Goal: Task Accomplishment & Management: Manage account settings

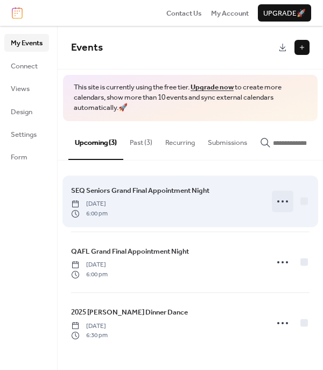
click at [283, 209] on icon at bounding box center [282, 201] width 17 height 17
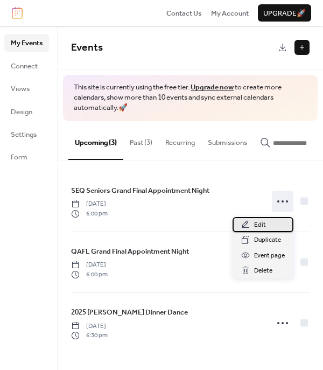
click at [257, 225] on span "Edit" at bounding box center [260, 225] width 12 height 11
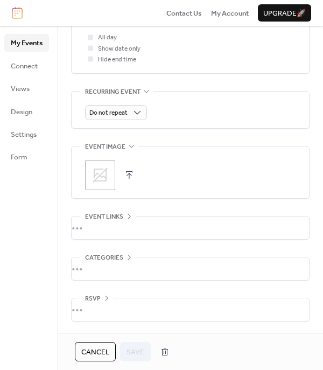
scroll to position [454, 0]
click at [134, 175] on button "button" at bounding box center [129, 175] width 15 height 15
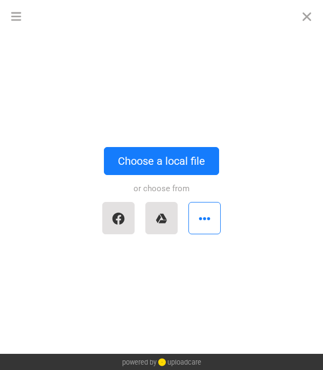
scroll to position [0, 0]
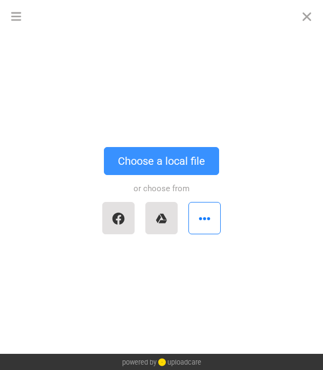
click at [148, 163] on button "Choose a local file" at bounding box center [161, 161] width 115 height 28
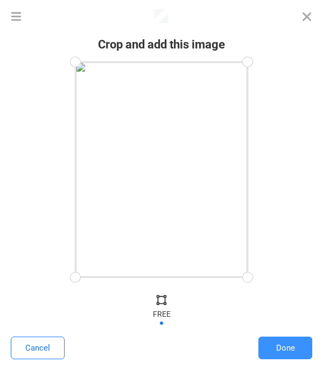
click at [281, 352] on button "Done" at bounding box center [286, 348] width 54 height 23
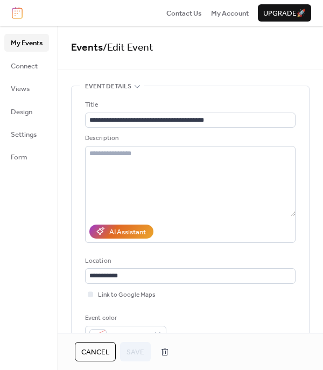
scroll to position [450, 0]
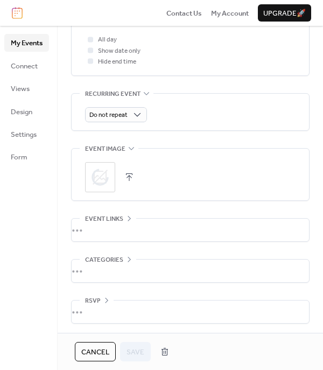
click at [112, 229] on div "•••" at bounding box center [191, 230] width 238 height 23
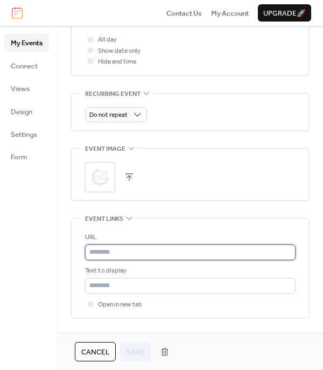
click at [111, 257] on input "text" at bounding box center [190, 252] width 211 height 15
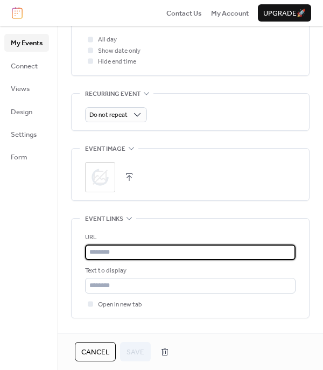
click at [111, 257] on input "text" at bounding box center [190, 252] width 211 height 15
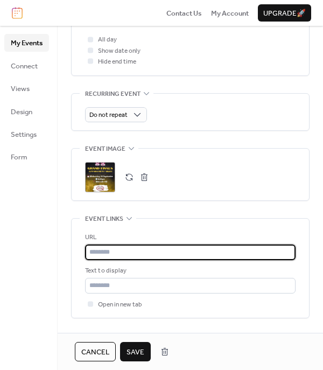
paste input "**********"
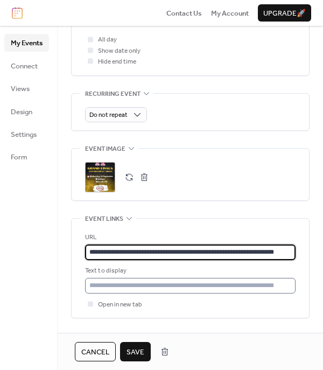
type input "**********"
click at [138, 293] on input "text" at bounding box center [190, 285] width 211 height 15
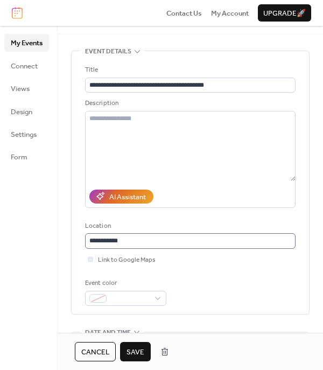
scroll to position [30, 0]
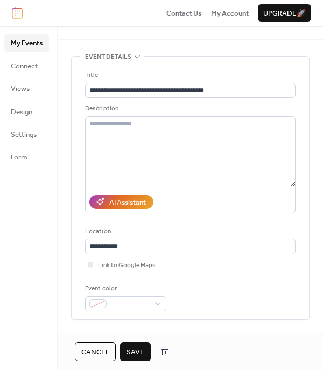
type input "*******"
click at [134, 347] on span "Save" at bounding box center [136, 352] width 18 height 11
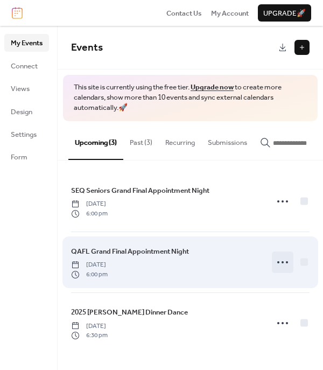
click at [290, 268] on icon at bounding box center [282, 262] width 17 height 17
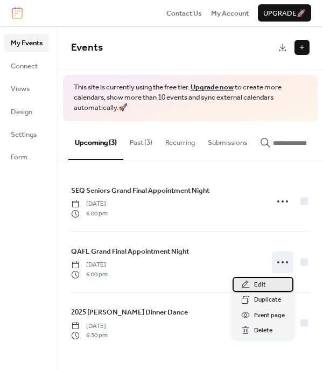
click at [259, 285] on span "Edit" at bounding box center [260, 285] width 12 height 11
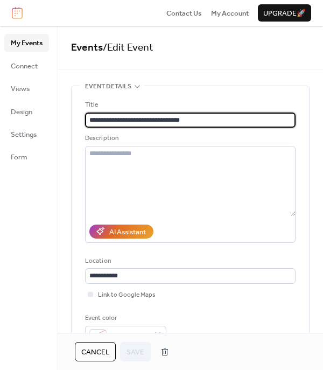
scroll to position [401, 0]
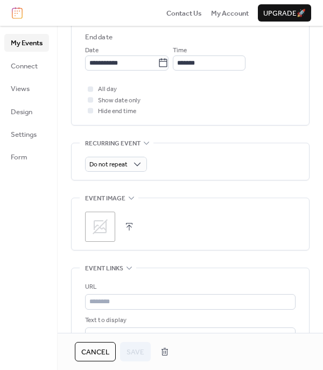
click at [131, 225] on button "button" at bounding box center [129, 226] width 15 height 15
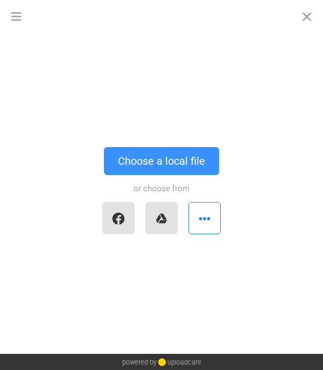
click at [137, 158] on button "Choose a local file" at bounding box center [161, 161] width 115 height 28
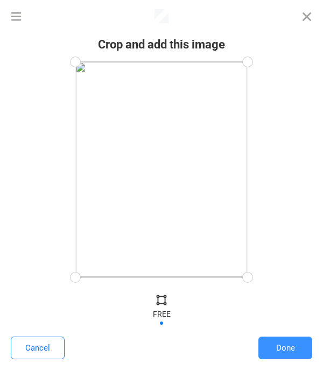
click at [278, 345] on button "Done" at bounding box center [286, 348] width 54 height 23
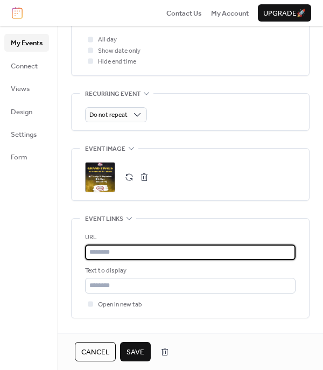
click at [127, 258] on input "text" at bounding box center [190, 252] width 211 height 15
paste input "**********"
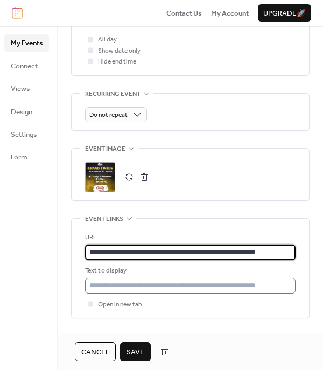
type input "**********"
click at [131, 287] on input "text" at bounding box center [190, 285] width 211 height 15
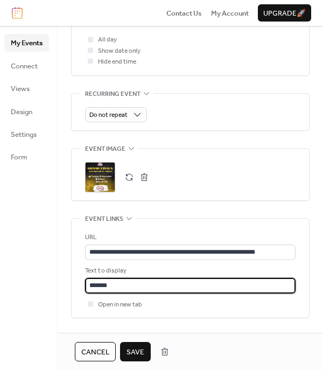
type input "*******"
click at [136, 357] on span "Save" at bounding box center [136, 352] width 18 height 11
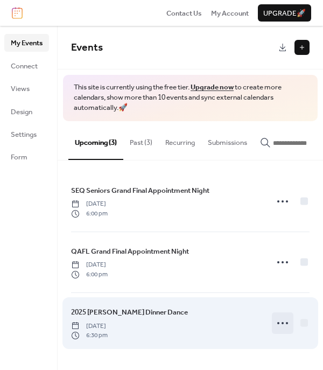
click at [284, 324] on icon at bounding box center [282, 323] width 17 height 17
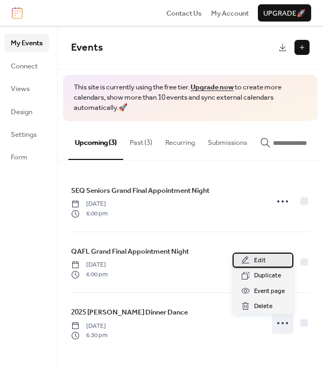
click at [264, 263] on span "Edit" at bounding box center [260, 260] width 12 height 11
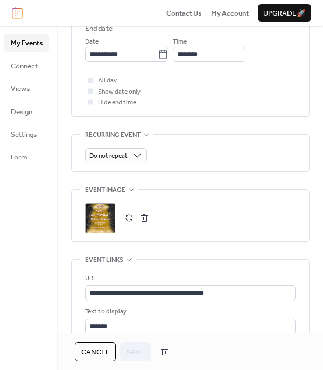
scroll to position [414, 0]
